Goal: Task Accomplishment & Management: Manage account settings

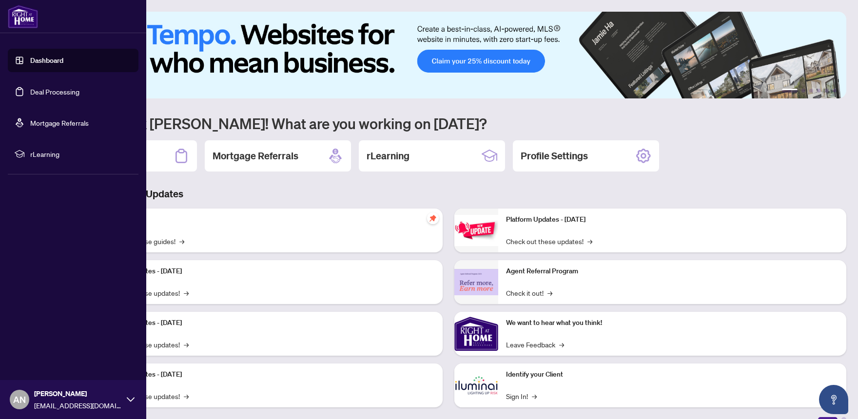
click at [57, 93] on link "Deal Processing" at bounding box center [54, 91] width 49 height 9
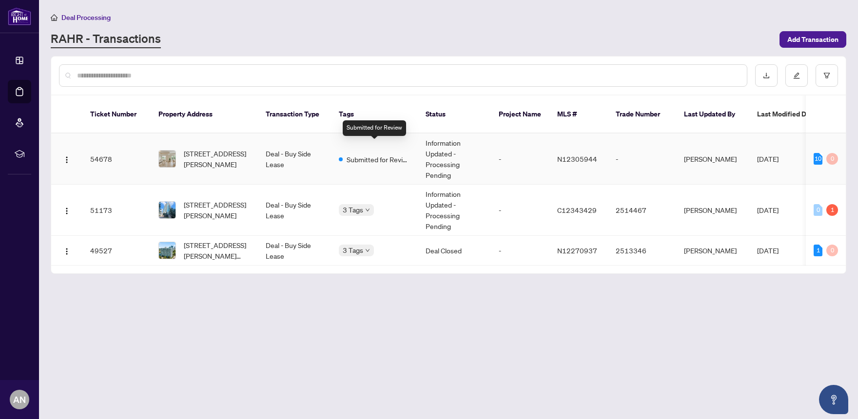
click at [374, 154] on span "Submitted for Review" at bounding box center [378, 159] width 63 height 11
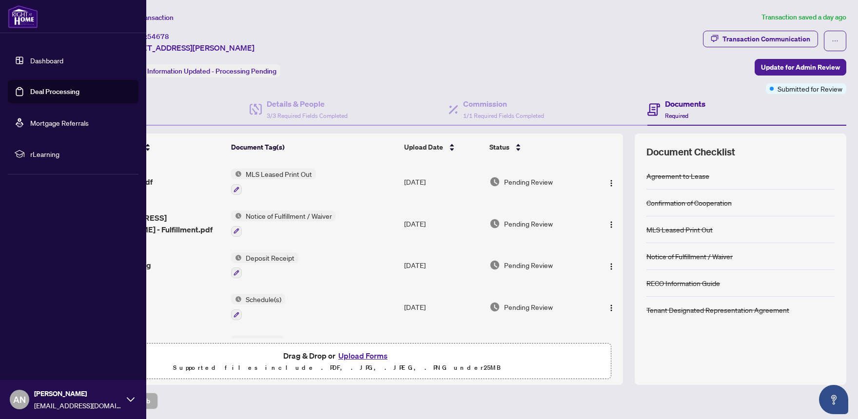
click at [30, 63] on link "Dashboard" at bounding box center [46, 60] width 33 height 9
